Goal: Task Accomplishment & Management: Use online tool/utility

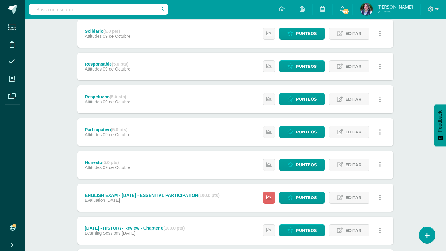
scroll to position [264, 0]
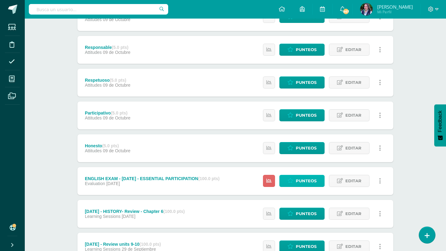
click at [313, 179] on span "Punteos" at bounding box center [306, 180] width 21 height 11
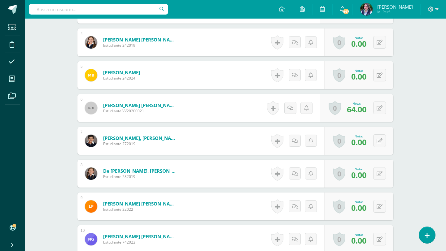
scroll to position [285, 0]
click at [378, 41] on icon at bounding box center [379, 42] width 6 height 5
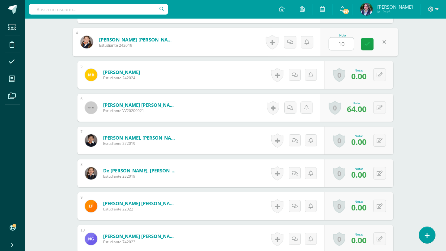
type input "100"
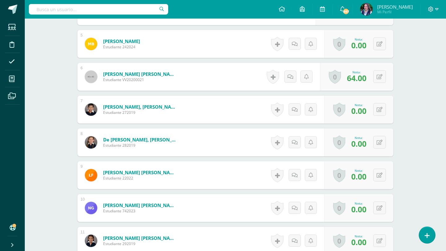
scroll to position [319, 0]
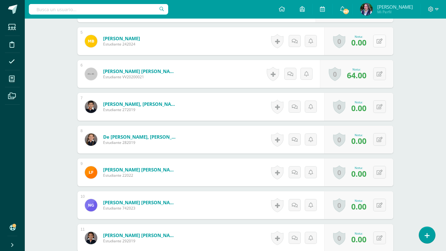
click at [375, 43] on button at bounding box center [379, 41] width 13 height 13
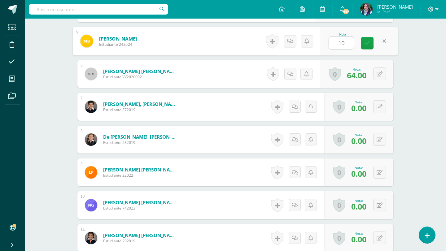
type input "100"
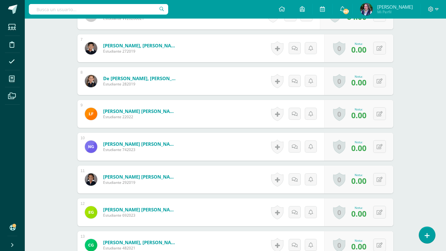
scroll to position [379, 0]
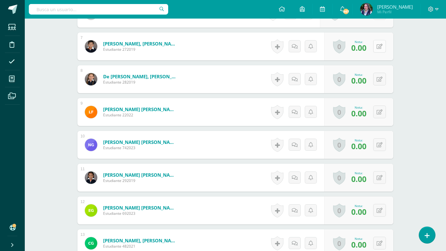
click at [379, 45] on icon at bounding box center [379, 46] width 6 height 5
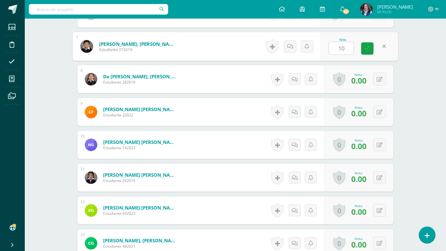
type input "100"
click at [363, 50] on link at bounding box center [367, 48] width 12 height 12
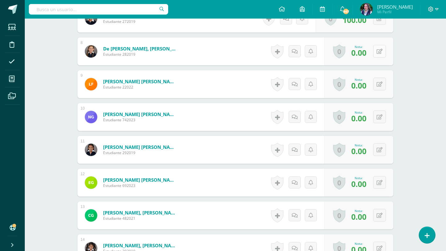
scroll to position [408, 0]
click at [382, 50] on icon at bounding box center [379, 51] width 6 height 5
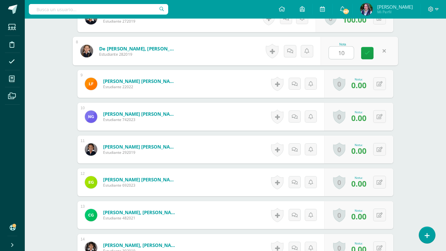
type input "100"
click at [367, 54] on icon at bounding box center [367, 52] width 6 height 5
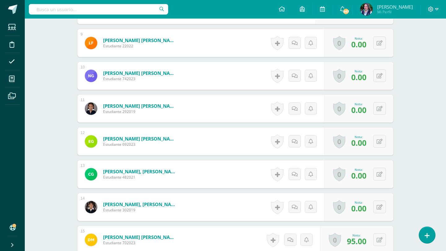
scroll to position [449, 0]
click at [383, 46] on button at bounding box center [379, 42] width 13 height 13
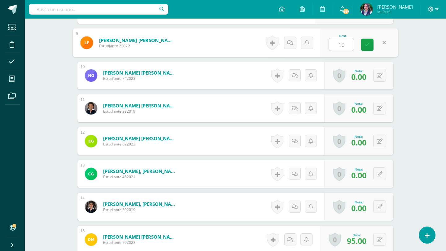
type input "100"
click at [364, 50] on link at bounding box center [367, 45] width 12 height 12
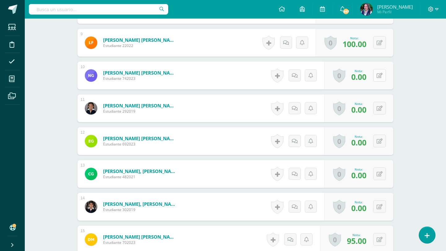
click at [376, 73] on button at bounding box center [379, 75] width 13 height 13
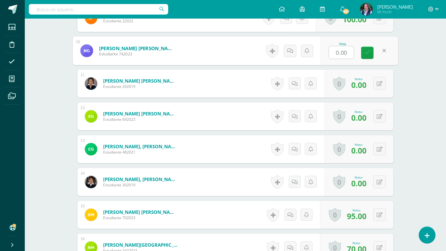
scroll to position [474, 0]
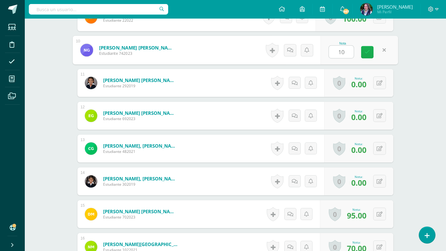
type input "100"
click at [370, 53] on link at bounding box center [367, 52] width 12 height 12
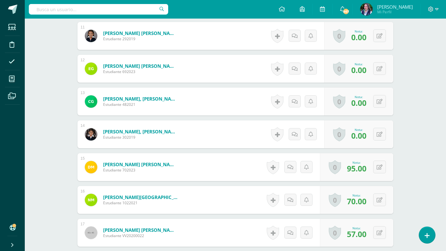
scroll to position [517, 0]
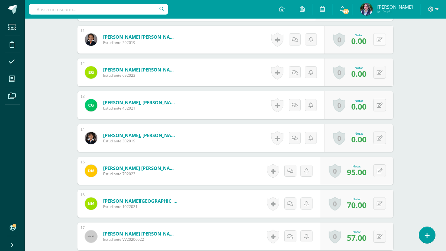
click at [377, 40] on icon at bounding box center [379, 39] width 6 height 5
type input "100"
click at [378, 69] on button at bounding box center [379, 72] width 13 height 13
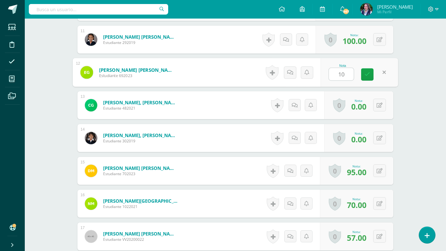
type input "100"
click at [364, 77] on link at bounding box center [367, 74] width 12 height 12
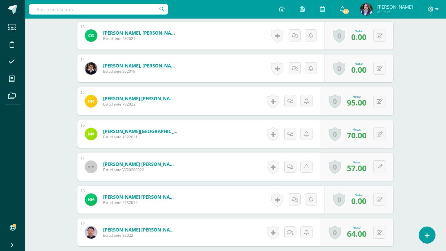
scroll to position [587, 0]
click at [381, 39] on button at bounding box center [379, 35] width 13 height 13
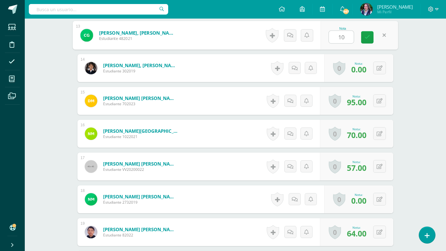
type input "100"
click at [363, 41] on link at bounding box center [367, 37] width 12 height 12
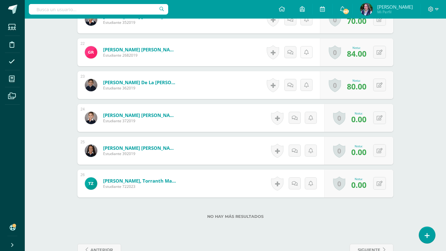
scroll to position [883, 0]
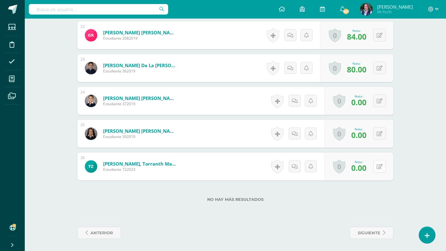
click at [378, 165] on icon at bounding box center [379, 166] width 6 height 5
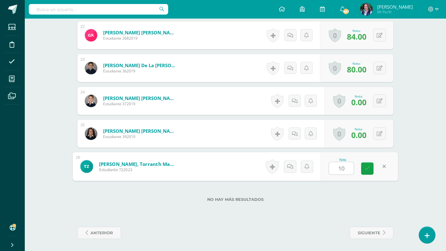
type input "100"
click at [370, 168] on link at bounding box center [367, 168] width 12 height 12
click at [384, 130] on button at bounding box center [379, 133] width 13 height 13
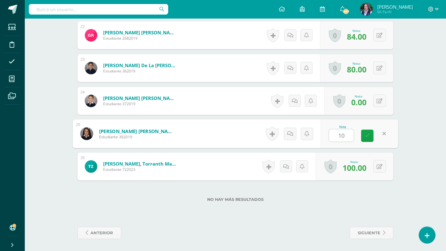
type input "100"
click at [367, 136] on icon at bounding box center [367, 135] width 6 height 5
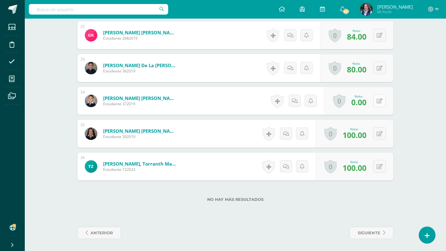
click at [375, 101] on button at bounding box center [379, 100] width 13 height 13
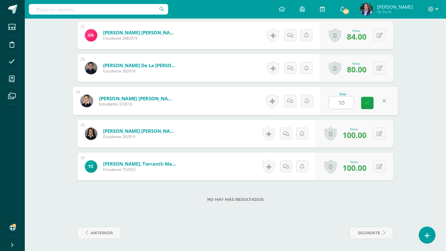
type input "100"
click at [365, 106] on link at bounding box center [367, 103] width 12 height 12
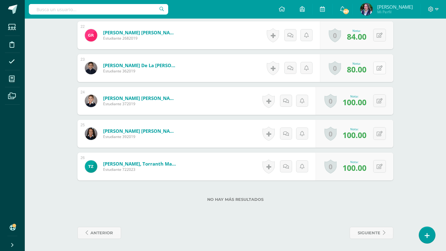
click at [381, 69] on icon at bounding box center [379, 68] width 6 height 5
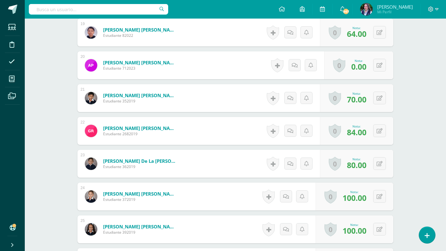
scroll to position [782, 0]
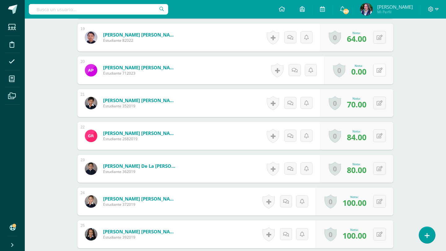
click at [377, 68] on icon at bounding box center [379, 70] width 6 height 5
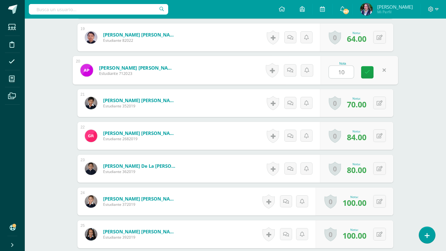
type input "100"
click at [369, 72] on icon at bounding box center [367, 72] width 6 height 5
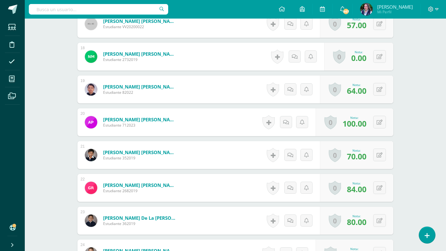
scroll to position [728, 0]
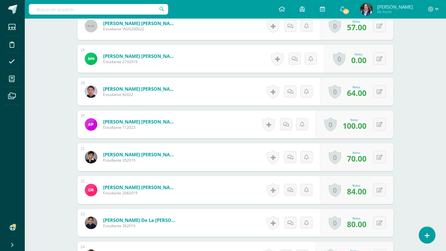
click at [377, 65] on div "0 [GEOGRAPHIC_DATA] Logros obtenidos Aún no hay logros agregados Nota: 0.00" at bounding box center [358, 59] width 69 height 28
click at [377, 64] on button at bounding box center [379, 58] width 13 height 13
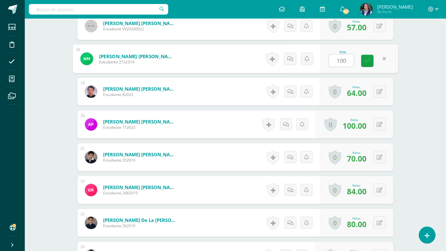
type input "100"
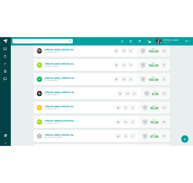
scroll to position [530, 0]
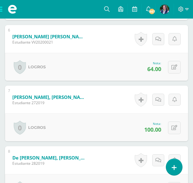
click at [1, 11] on span at bounding box center [12, 9] width 25 height 19
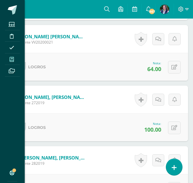
click at [13, 60] on icon at bounding box center [12, 59] width 4 height 5
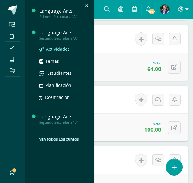
click at [54, 47] on span "Actividades" at bounding box center [58, 49] width 24 height 6
